Goal: Consume media (video, audio): Consume media (video, audio)

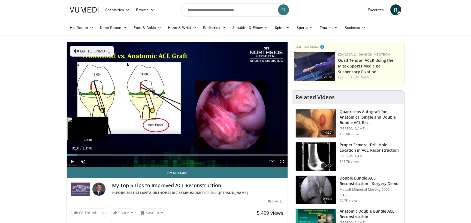
click at [70, 154] on div "Loaded : 4.63% 00:10 00:10" at bounding box center [177, 155] width 221 height 2
click at [76, 154] on div "Progress Bar" at bounding box center [77, 155] width 20 height 2
click at [80, 154] on div "Loaded : 12.23% 00:28 00:39" at bounding box center [177, 155] width 221 height 2
click at [83, 154] on div "Loaded : 13.77% 00:39 00:48" at bounding box center [177, 155] width 221 height 2
click at [90, 154] on div "Loaded : 16.83% 00:50 01:06" at bounding box center [177, 155] width 221 height 2
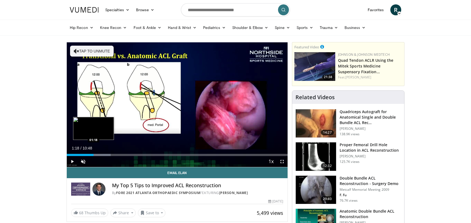
click at [94, 155] on div "Progress Bar" at bounding box center [94, 155] width 1 height 2
click at [99, 154] on div "Loaded : 19.89% 01:18 01:32" at bounding box center [177, 155] width 221 height 2
click at [106, 154] on div "Progress Bar" at bounding box center [105, 155] width 1 height 2
drag, startPoint x: 109, startPoint y: 154, endPoint x: 113, endPoint y: 154, distance: 3.6
click at [110, 154] on div "Loaded : 26.01% 02:04 02:04" at bounding box center [177, 155] width 221 height 2
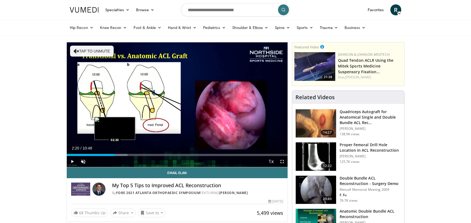
click at [115, 153] on div "Loaded : 27.54% 02:20 02:20" at bounding box center [177, 153] width 221 height 5
click at [121, 152] on div "Loaded : 29.07% 02:21 02:36" at bounding box center [177, 153] width 221 height 5
click at [125, 154] on div "Loaded : 33.67% 02:50 02:50" at bounding box center [177, 155] width 221 height 2
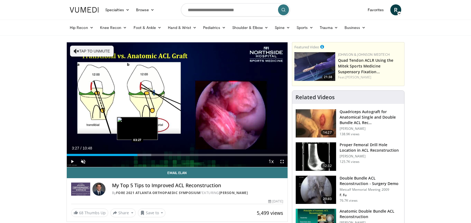
click at [137, 154] on div "Loaded : 38.26% 03:27 03:27" at bounding box center [177, 155] width 221 height 2
click at [141, 155] on div "Progress Bar" at bounding box center [139, 155] width 24 height 2
click at [146, 155] on div "Progress Bar" at bounding box center [146, 155] width 30 height 2
click at [150, 155] on div "Progress Bar" at bounding box center [151, 155] width 30 height 2
click at [154, 155] on div "Progress Bar" at bounding box center [153, 155] width 29 height 2
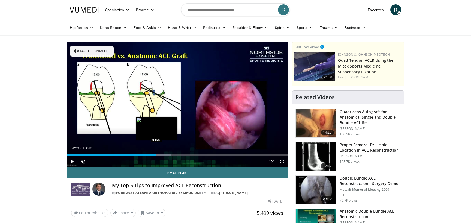
click at [157, 155] on div "Progress Bar" at bounding box center [158, 155] width 28 height 2
click at [160, 155] on div "Progress Bar" at bounding box center [162, 155] width 32 height 2
click at [166, 155] on div "Progress Bar" at bounding box center [164, 155] width 28 height 2
click at [172, 154] on div "Loaded : 53.57% 04:51 05:07" at bounding box center [177, 155] width 221 height 2
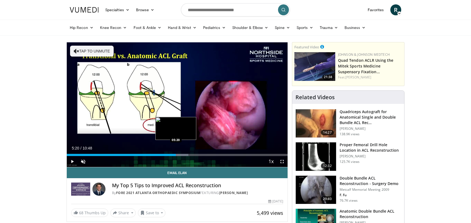
click at [176, 155] on div "Loaded : 55.10% 05:09 05:20" at bounding box center [177, 155] width 221 height 2
click at [180, 154] on div "Progress Bar" at bounding box center [179, 155] width 1 height 2
click at [183, 155] on div "Progress Bar" at bounding box center [184, 155] width 29 height 2
click at [186, 155] on div "Loaded : 61.22% 05:41 05:48" at bounding box center [177, 155] width 221 height 2
click at [190, 154] on div "Progress Bar" at bounding box center [192, 155] width 32 height 2
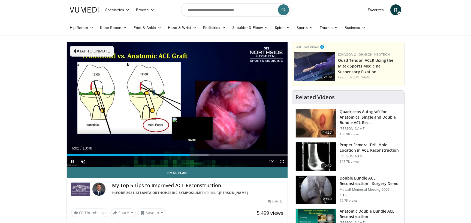
click at [193, 153] on div "Loaded : 64.28% 06:02 06:08" at bounding box center [177, 153] width 221 height 5
click at [198, 155] on div "Progress Bar" at bounding box center [197, 155] width 29 height 2
click at [202, 154] on div "Loaded : 67.35% 06:25 06:35" at bounding box center [177, 155] width 221 height 2
click at [206, 154] on div "Progress Bar" at bounding box center [205, 155] width 27 height 2
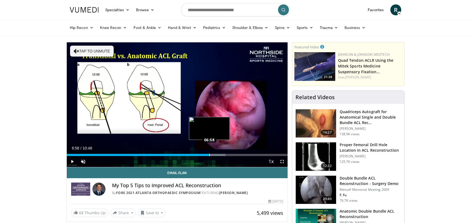
click at [210, 155] on div "Progress Bar" at bounding box center [209, 155] width 1 height 2
click at [217, 154] on div "Loaded : 72.53% 06:59 07:15" at bounding box center [177, 155] width 221 height 2
click at [222, 155] on div "Progress Bar" at bounding box center [222, 155] width 1 height 2
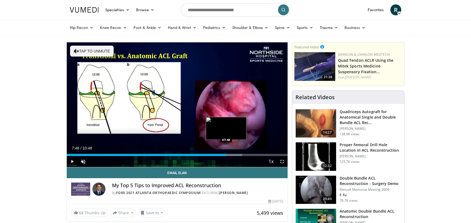
click at [226, 155] on div "Progress Bar" at bounding box center [227, 155] width 31 height 2
click at [231, 154] on div "Loaded : 81.12% 07:48 08:01" at bounding box center [177, 155] width 221 height 2
click at [237, 155] on div "Progress Bar" at bounding box center [235, 155] width 28 height 2
click at [241, 155] on div "Loaded : 85.72% 08:20 08:31" at bounding box center [177, 155] width 221 height 2
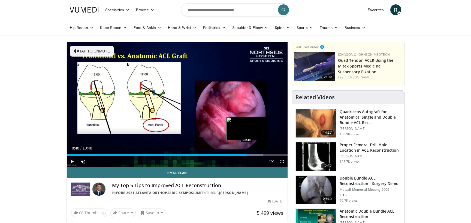
click at [247, 155] on div "Progress Bar" at bounding box center [247, 155] width 32 height 2
click at [253, 155] on div "Progress Bar" at bounding box center [252, 155] width 30 height 2
click at [258, 155] on div "Loaded : 91.84% 09:20 09:20" at bounding box center [177, 155] width 221 height 2
click at [262, 155] on div "Progress Bar" at bounding box center [260, 155] width 25 height 2
click at [265, 155] on div "Progress Bar" at bounding box center [266, 155] width 28 height 2
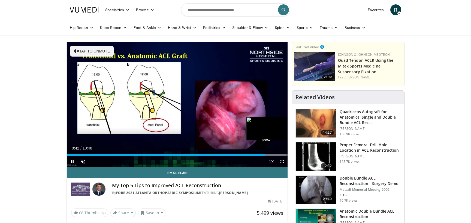
click at [270, 155] on div "Loaded : 99.49% 09:42 09:57" at bounding box center [177, 155] width 221 height 2
click at [273, 155] on div "Progress Bar" at bounding box center [273, 155] width 27 height 2
click at [276, 155] on div "Progress Bar" at bounding box center [273, 155] width 27 height 2
click at [273, 155] on div "Loaded : 100.00% 10:15 10:03" at bounding box center [177, 155] width 221 height 2
click at [276, 155] on div "Progress Bar" at bounding box center [273, 155] width 27 height 2
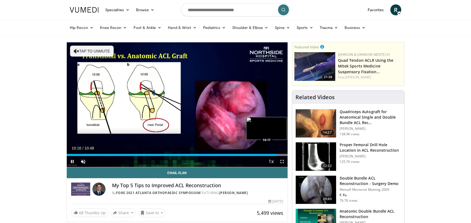
click at [278, 154] on div "Progress Bar" at bounding box center [273, 155] width 27 height 2
click at [280, 154] on div "Progress Bar" at bounding box center [273, 155] width 27 height 2
click at [283, 154] on div "Progress Bar" at bounding box center [273, 155] width 27 height 2
click at [283, 154] on div "10:35" at bounding box center [175, 155] width 217 height 2
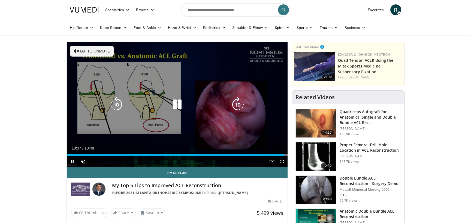
click at [240, 137] on div "10 seconds Tap to unmute" at bounding box center [177, 104] width 221 height 124
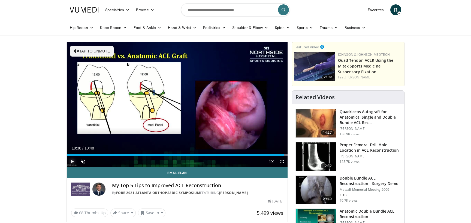
click at [70, 160] on span "Video Player" at bounding box center [72, 161] width 11 height 11
click at [284, 155] on div "10:48" at bounding box center [177, 155] width 221 height 2
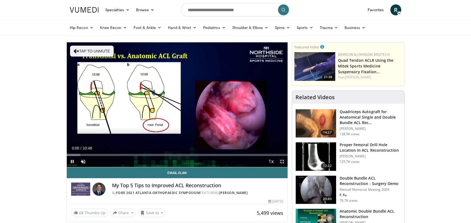
click at [284, 156] on span "Video Player" at bounding box center [282, 161] width 11 height 11
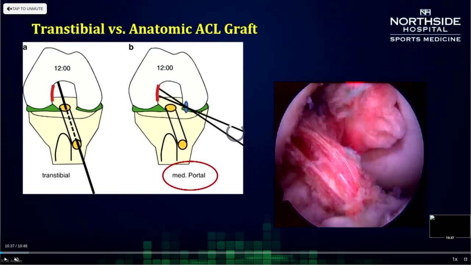
click at [463, 222] on div "Loaded : 6.11% 10:37 10:37" at bounding box center [235, 253] width 471 height 2
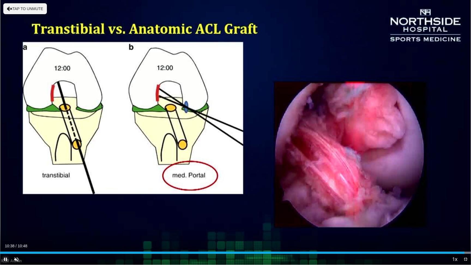
click at [5, 222] on span "Video Player" at bounding box center [5, 259] width 11 height 11
click at [466, 222] on span "Video Player" at bounding box center [465, 259] width 11 height 11
